Goal: Task Accomplishment & Management: Use online tool/utility

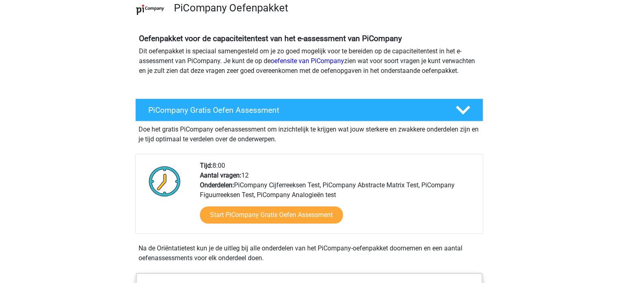
scroll to position [66, 0]
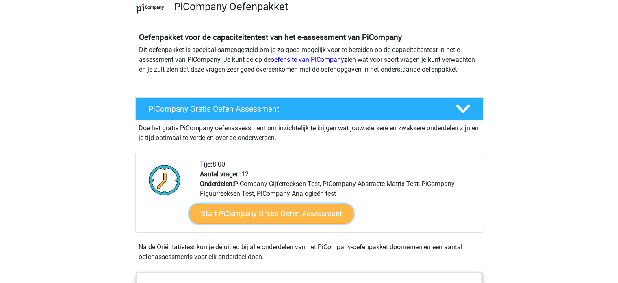
click at [286, 223] on link "Start PiCompany Gratis Oefen Assessment" at bounding box center [271, 214] width 165 height 20
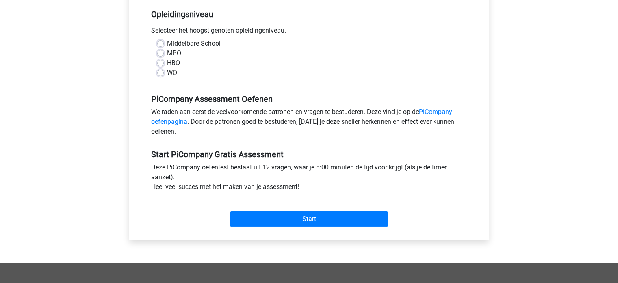
scroll to position [172, 0]
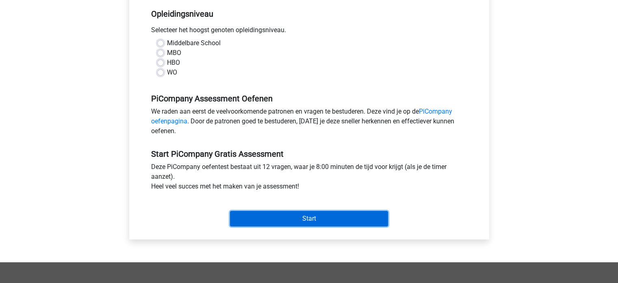
click at [285, 226] on input "Start" at bounding box center [309, 218] width 158 height 15
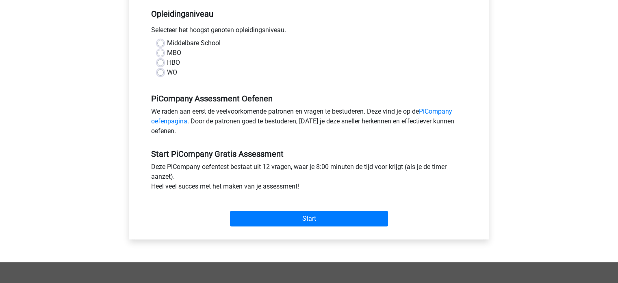
click at [249, 84] on div "Middelbare School MBO HBO WO" at bounding box center [309, 61] width 328 height 46
click at [167, 48] on label "Middelbare School" at bounding box center [194, 43] width 54 height 10
click at [162, 46] on input "Middelbare School" at bounding box center [160, 42] width 7 height 8
radio input "true"
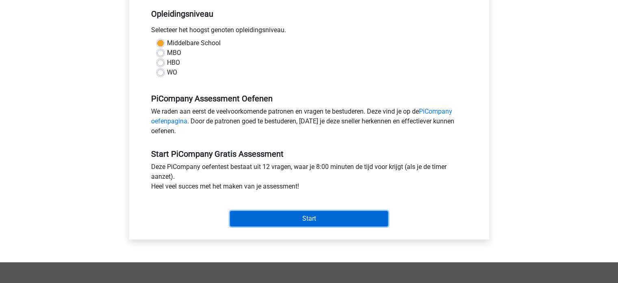
click at [255, 226] on input "Start" at bounding box center [309, 218] width 158 height 15
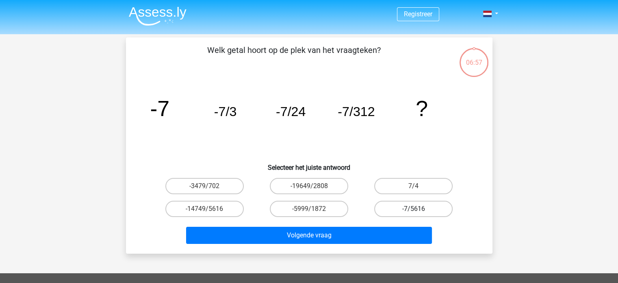
click at [397, 206] on label "-7/5616" at bounding box center [413, 208] width 78 height 16
click at [414, 209] on input "-7/5616" at bounding box center [416, 211] width 5 height 5
radio input "true"
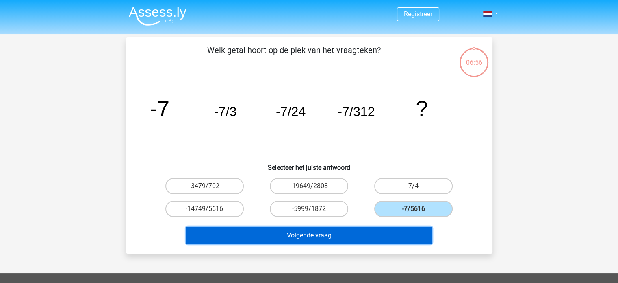
click at [345, 230] on button "Volgende vraag" at bounding box center [309, 234] width 246 height 17
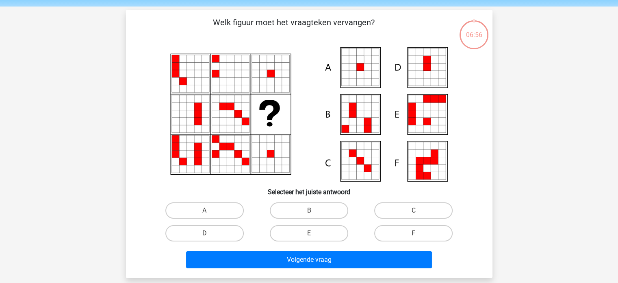
scroll to position [37, 0]
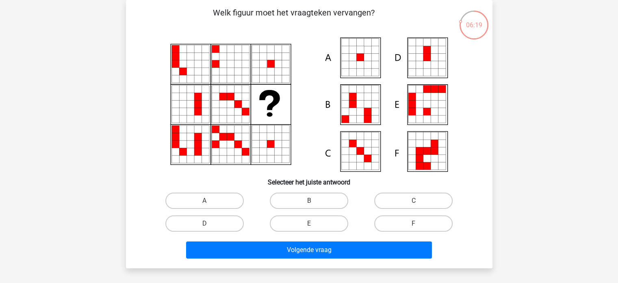
click at [365, 57] on icon at bounding box center [367, 57] width 7 height 7
click at [221, 198] on label "A" at bounding box center [204, 200] width 78 height 16
click at [210, 200] on input "A" at bounding box center [206, 202] width 5 height 5
radio input "true"
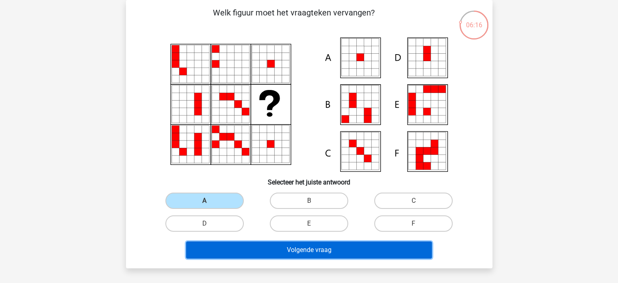
click at [280, 252] on button "Volgende vraag" at bounding box center [309, 249] width 246 height 17
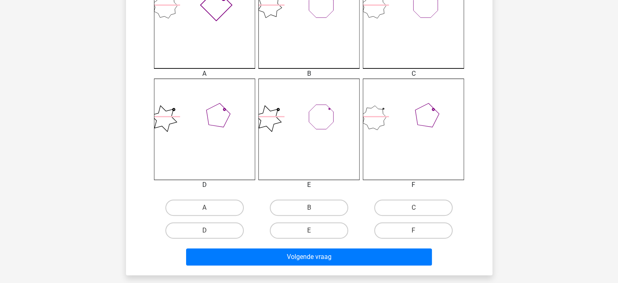
scroll to position [263, 0]
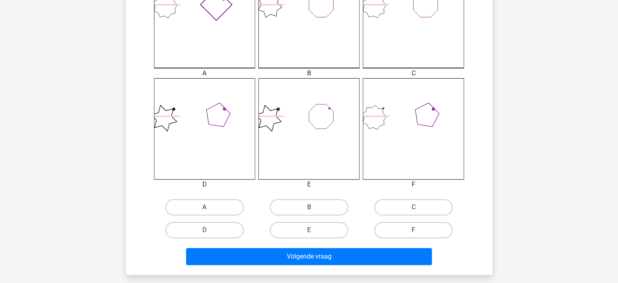
click at [311, 230] on input "E" at bounding box center [311, 232] width 5 height 5
radio input "true"
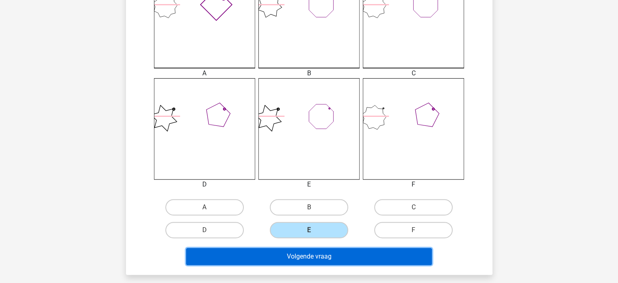
click at [314, 258] on button "Volgende vraag" at bounding box center [309, 256] width 246 height 17
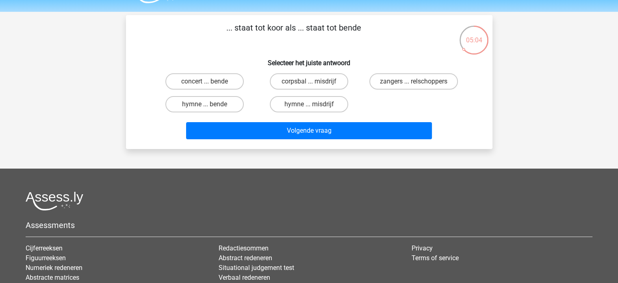
scroll to position [19, 0]
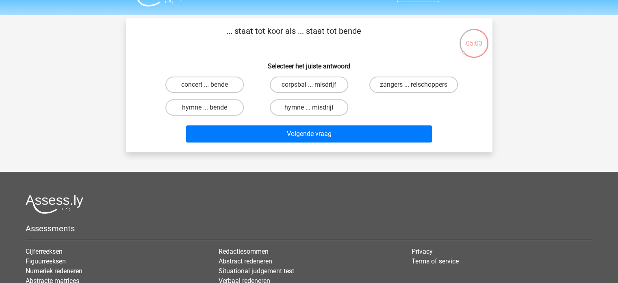
click at [416, 86] on input "zangers ... relschoppers" at bounding box center [416, 87] width 5 height 5
radio input "true"
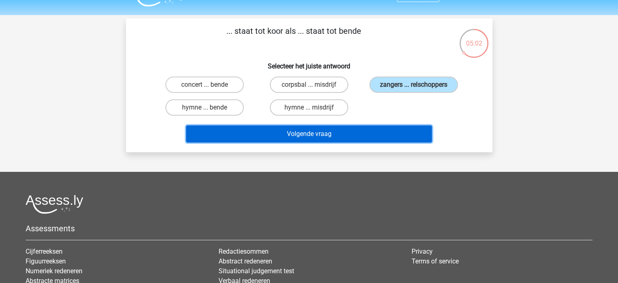
click at [374, 131] on button "Volgende vraag" at bounding box center [309, 133] width 246 height 17
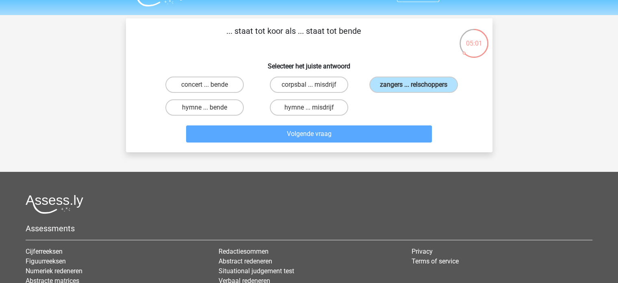
scroll to position [37, 0]
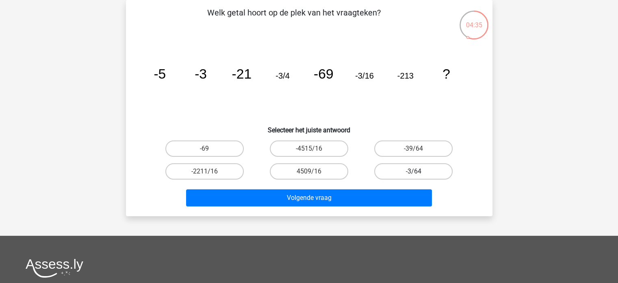
click at [402, 174] on label "-3/64" at bounding box center [413, 171] width 78 height 16
click at [414, 174] on input "-3/64" at bounding box center [416, 173] width 5 height 5
radio input "true"
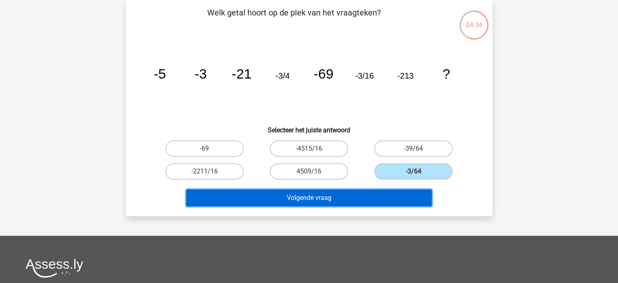
click at [385, 199] on button "Volgende vraag" at bounding box center [309, 197] width 246 height 17
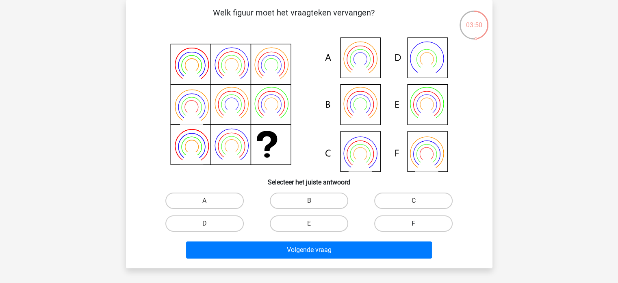
click at [420, 226] on label "F" at bounding box center [413, 223] width 78 height 16
click at [419, 226] on input "F" at bounding box center [416, 225] width 5 height 5
radio input "true"
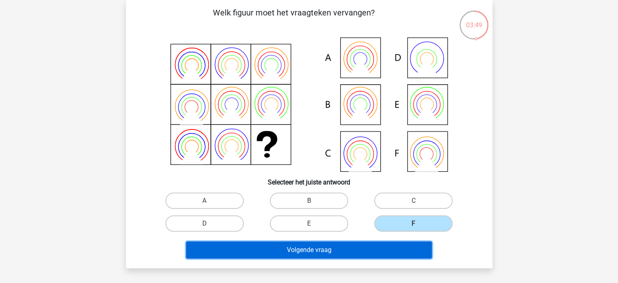
click at [387, 255] on button "Volgende vraag" at bounding box center [309, 249] width 246 height 17
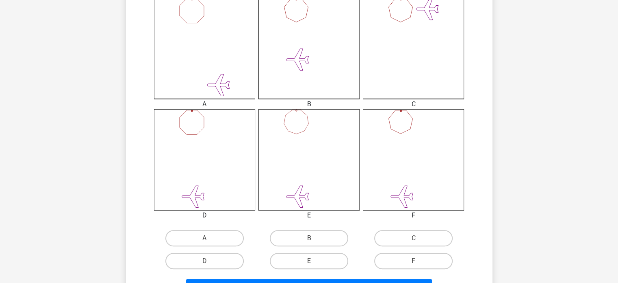
scroll to position [234, 0]
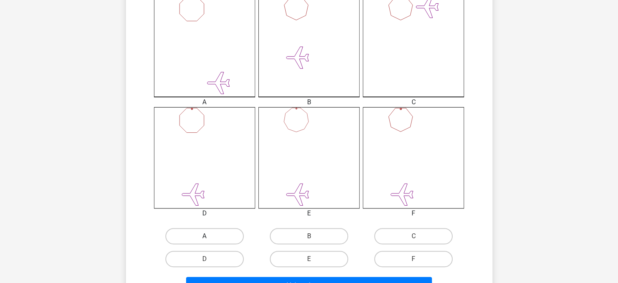
click at [222, 241] on label "A" at bounding box center [204, 236] width 78 height 16
click at [210, 241] on input "A" at bounding box center [206, 238] width 5 height 5
radio input "true"
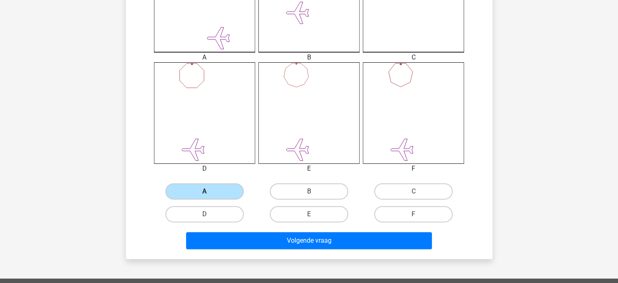
scroll to position [281, 0]
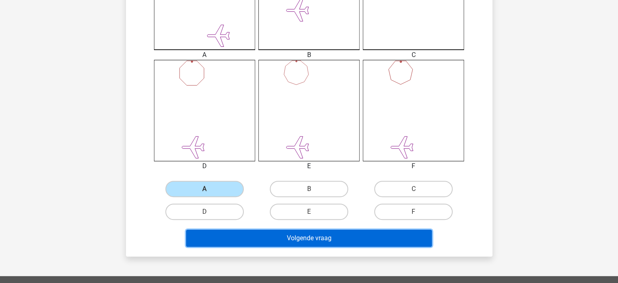
click at [234, 238] on button "Volgende vraag" at bounding box center [309, 237] width 246 height 17
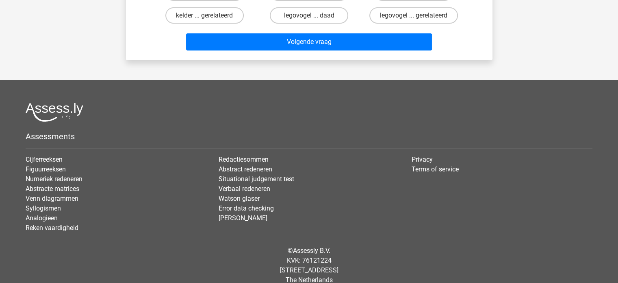
scroll to position [37, 0]
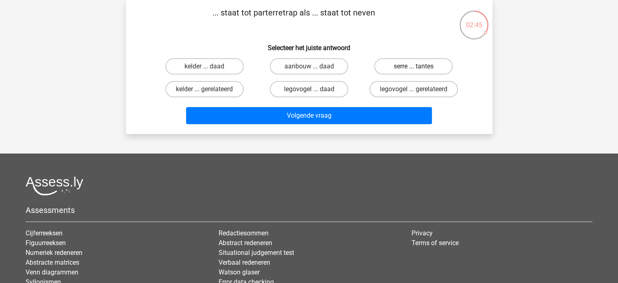
click at [388, 66] on label "serre ... tantes" at bounding box center [413, 66] width 78 height 16
click at [414, 66] on input "serre ... tantes" at bounding box center [416, 68] width 5 height 5
radio input "true"
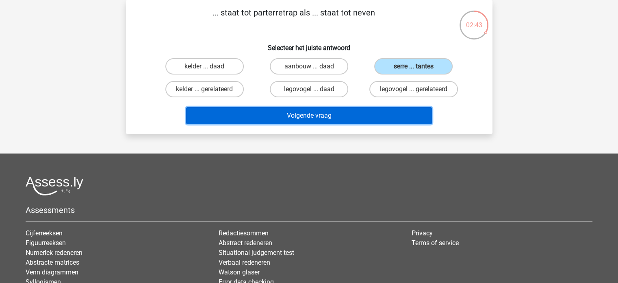
click at [368, 119] on button "Volgende vraag" at bounding box center [309, 115] width 246 height 17
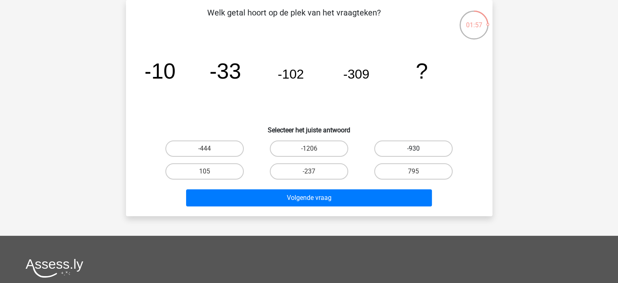
click at [411, 146] on label "-930" at bounding box center [413, 148] width 78 height 16
click at [414, 148] on input "-930" at bounding box center [416, 150] width 5 height 5
radio input "true"
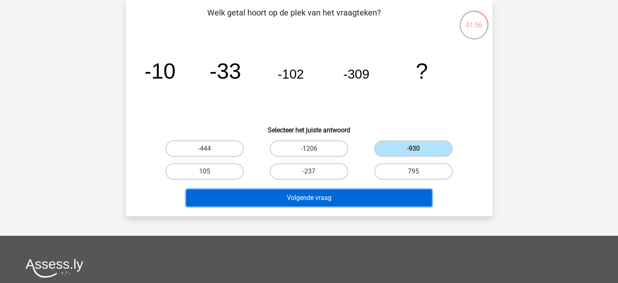
click at [363, 200] on button "Volgende vraag" at bounding box center [309, 197] width 246 height 17
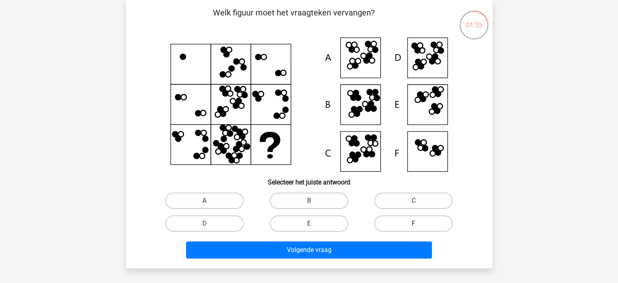
click at [405, 221] on label "F" at bounding box center [413, 223] width 78 height 16
click at [414, 223] on input "F" at bounding box center [416, 225] width 5 height 5
radio input "true"
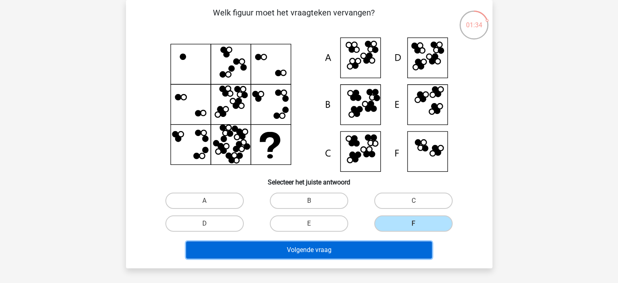
click at [381, 248] on button "Volgende vraag" at bounding box center [309, 249] width 246 height 17
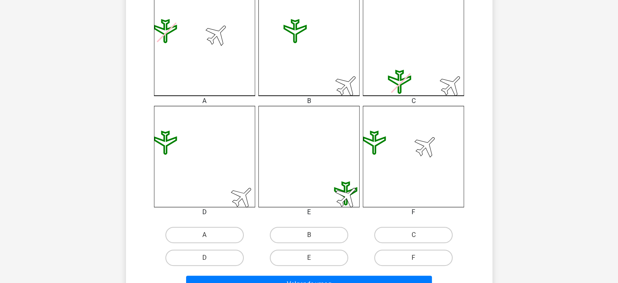
scroll to position [235, 0]
click at [395, 254] on label "F" at bounding box center [413, 258] width 78 height 16
click at [414, 258] on input "F" at bounding box center [416, 260] width 5 height 5
radio input "true"
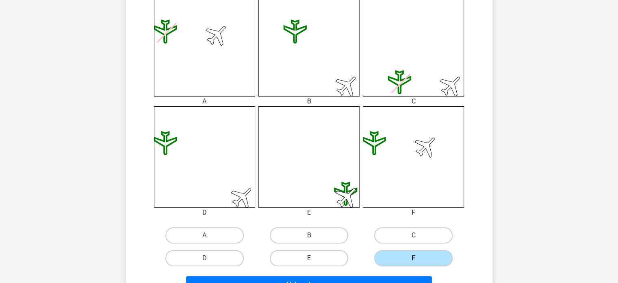
scroll to position [289, 0]
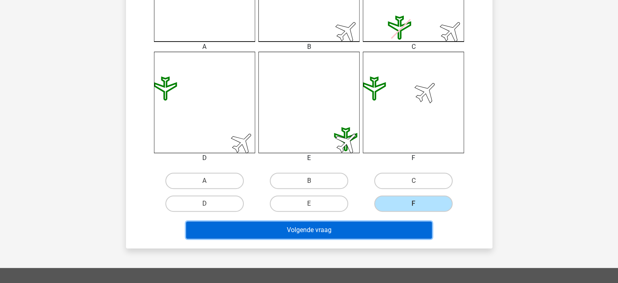
click at [371, 223] on button "Volgende vraag" at bounding box center [309, 229] width 246 height 17
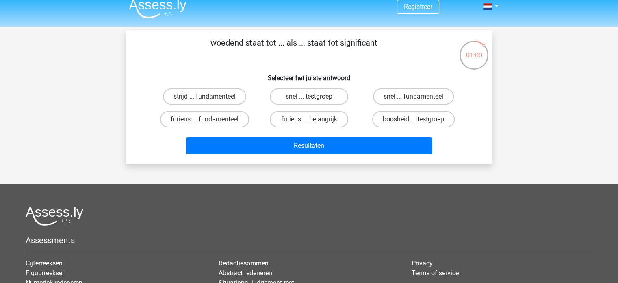
scroll to position [8, 0]
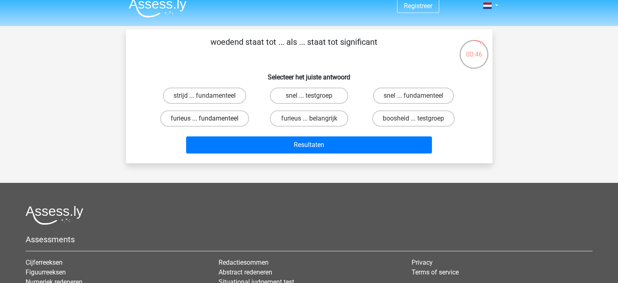
click at [223, 115] on label "furieus ... fundamenteel" at bounding box center [204, 118] width 89 height 16
click at [210, 118] on input "furieus ... fundamenteel" at bounding box center [206, 120] width 5 height 5
radio input "true"
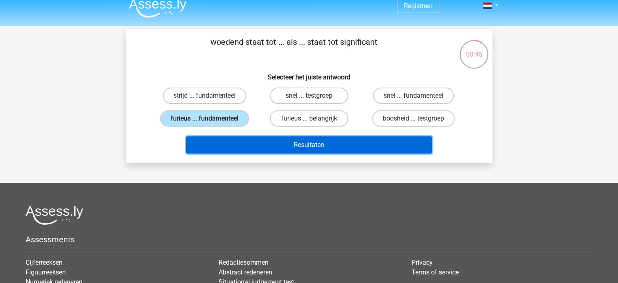
click at [252, 144] on button "Resultaten" at bounding box center [309, 144] width 246 height 17
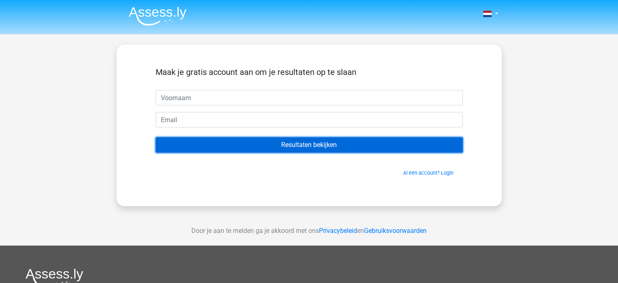
click at [252, 144] on input "Resultaten bekijken" at bounding box center [309, 144] width 307 height 15
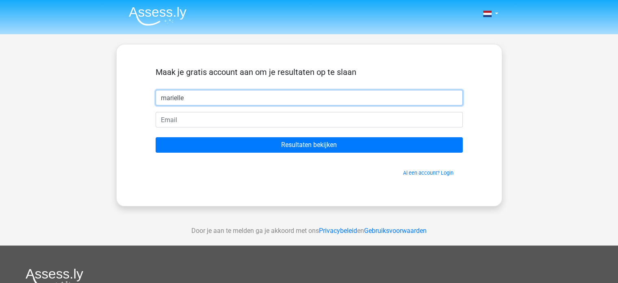
type input "marielle"
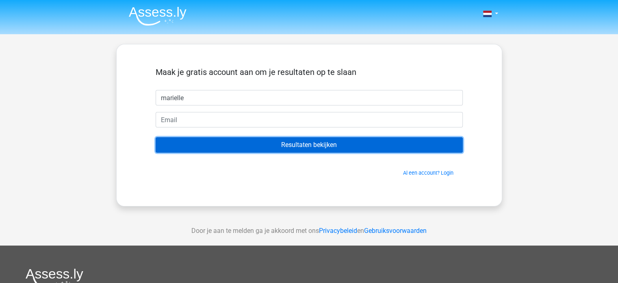
click at [252, 144] on input "Resultaten bekijken" at bounding box center [309, 144] width 307 height 15
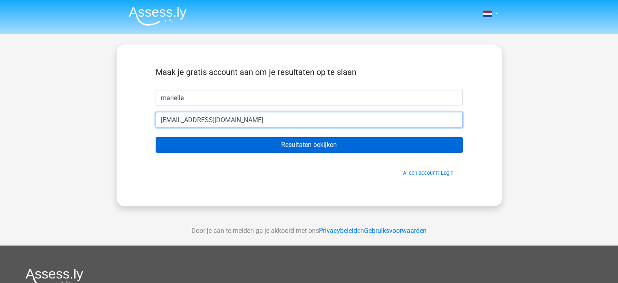
type input "[EMAIL_ADDRESS][DOMAIN_NAME]"
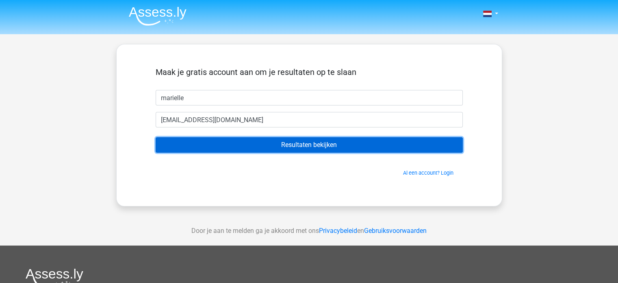
click at [266, 145] on input "Resultaten bekijken" at bounding box center [309, 144] width 307 height 15
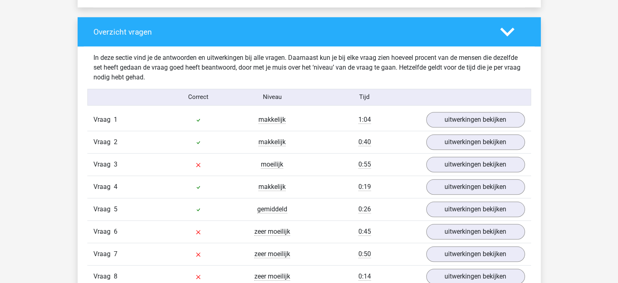
scroll to position [835, 0]
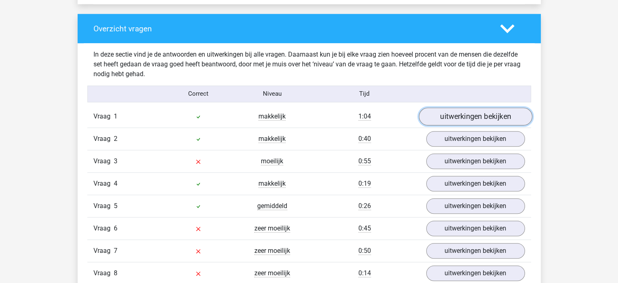
click at [445, 114] on link "uitwerkingen bekijken" at bounding box center [475, 116] width 113 height 18
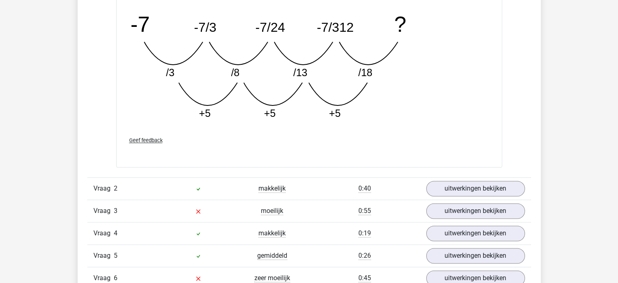
scroll to position [1201, 0]
click at [494, 185] on link "uitwerkingen bekijken" at bounding box center [475, 188] width 113 height 18
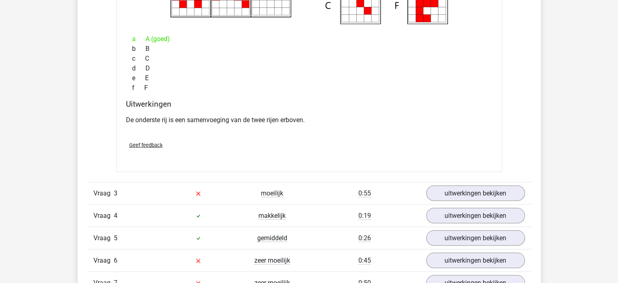
scroll to position [1537, 0]
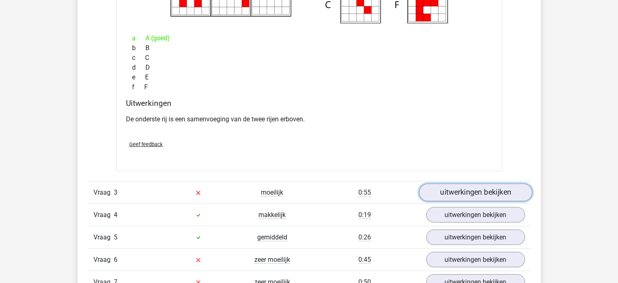
click at [488, 193] on link "uitwerkingen bekijken" at bounding box center [475, 192] width 113 height 18
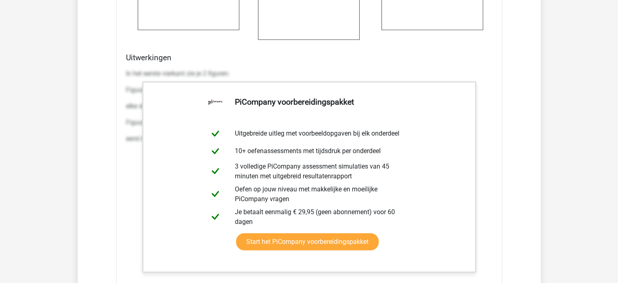
scroll to position [2127, 0]
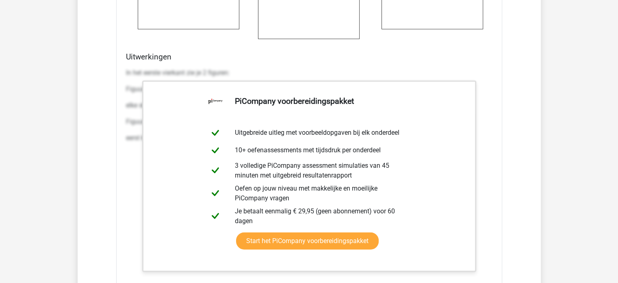
click at [488, 193] on div "In het eerste vierkant zie je 2 figuren: Figuur 1: een veelhoek met 9 zijden. D…" at bounding box center [309, 187] width 367 height 244
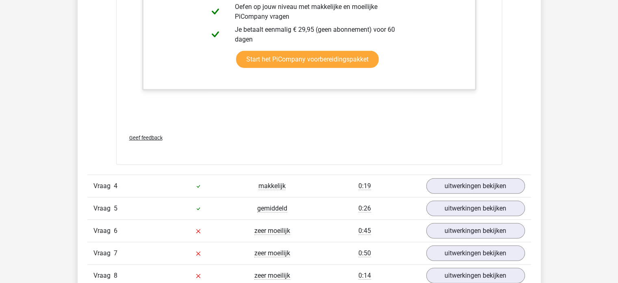
scroll to position [2308, 0]
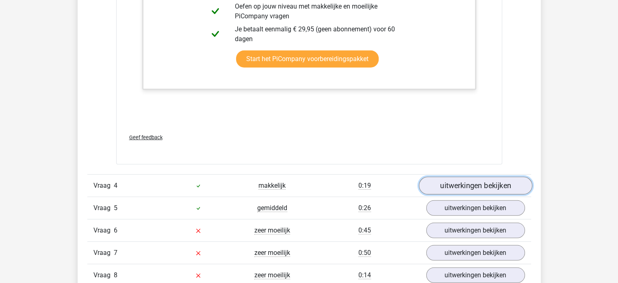
click at [488, 184] on link "uitwerkingen bekijken" at bounding box center [475, 185] width 113 height 18
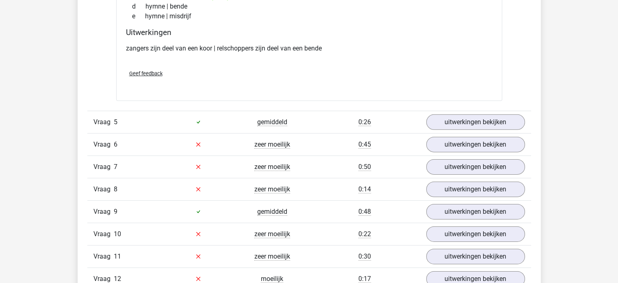
scroll to position [2568, 0]
click at [471, 121] on link "uitwerkingen bekijken" at bounding box center [475, 122] width 113 height 18
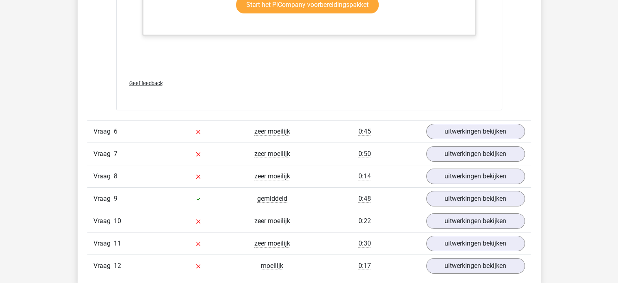
scroll to position [3080, 0]
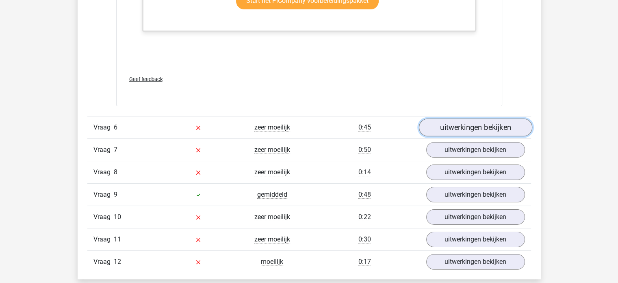
click at [471, 124] on link "uitwerkingen bekijken" at bounding box center [475, 127] width 113 height 18
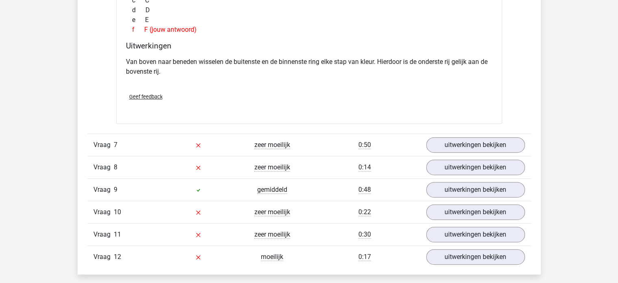
scroll to position [3413, 0]
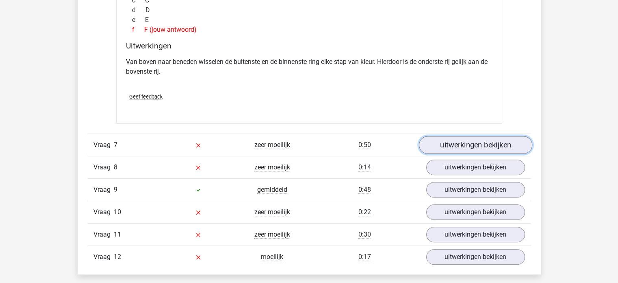
click at [471, 141] on link "uitwerkingen bekijken" at bounding box center [475, 145] width 113 height 18
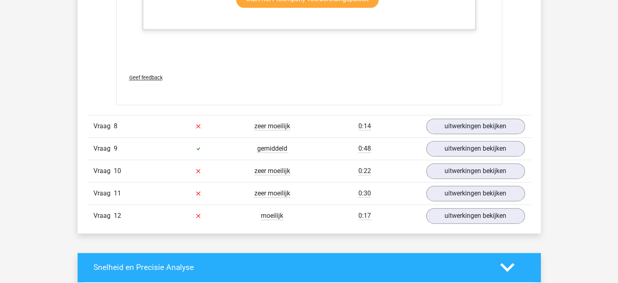
scroll to position [4197, 0]
click at [469, 188] on link "uitwerkingen bekijken" at bounding box center [475, 193] width 113 height 18
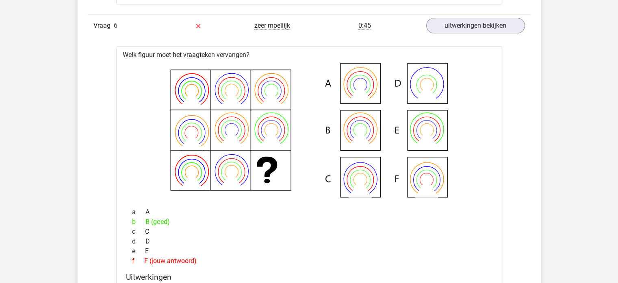
scroll to position [3182, 0]
